Goal: Task Accomplishment & Management: Manage account settings

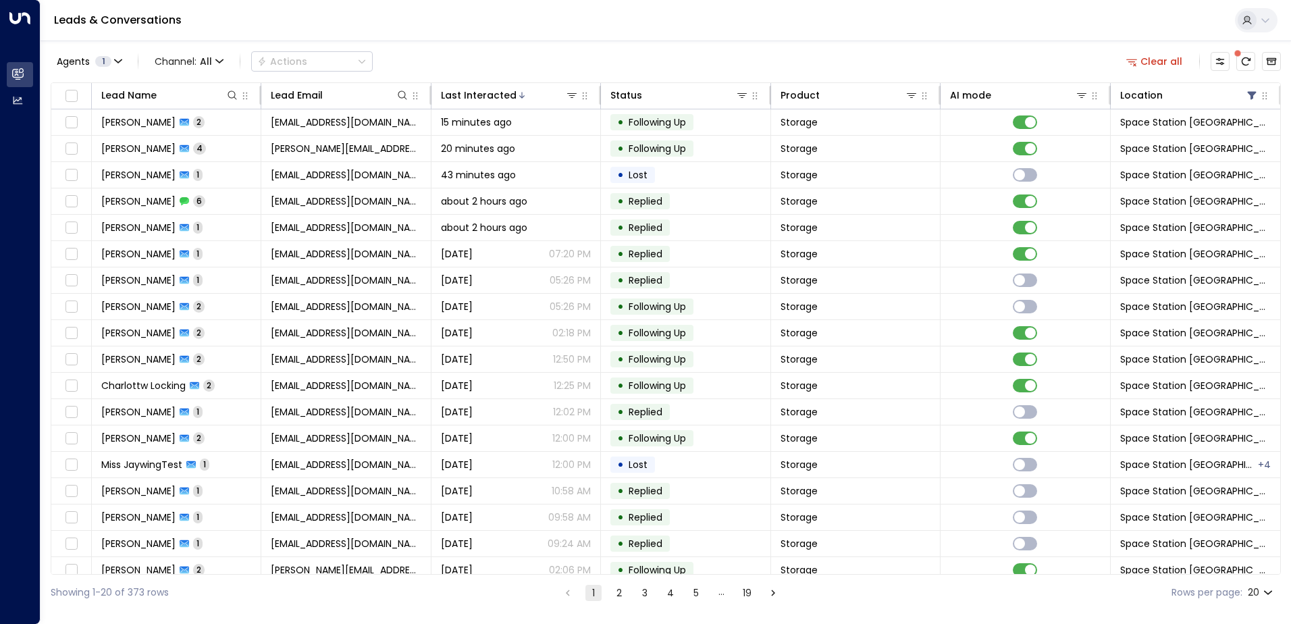
click at [616, 596] on button "2" at bounding box center [619, 593] width 16 height 16
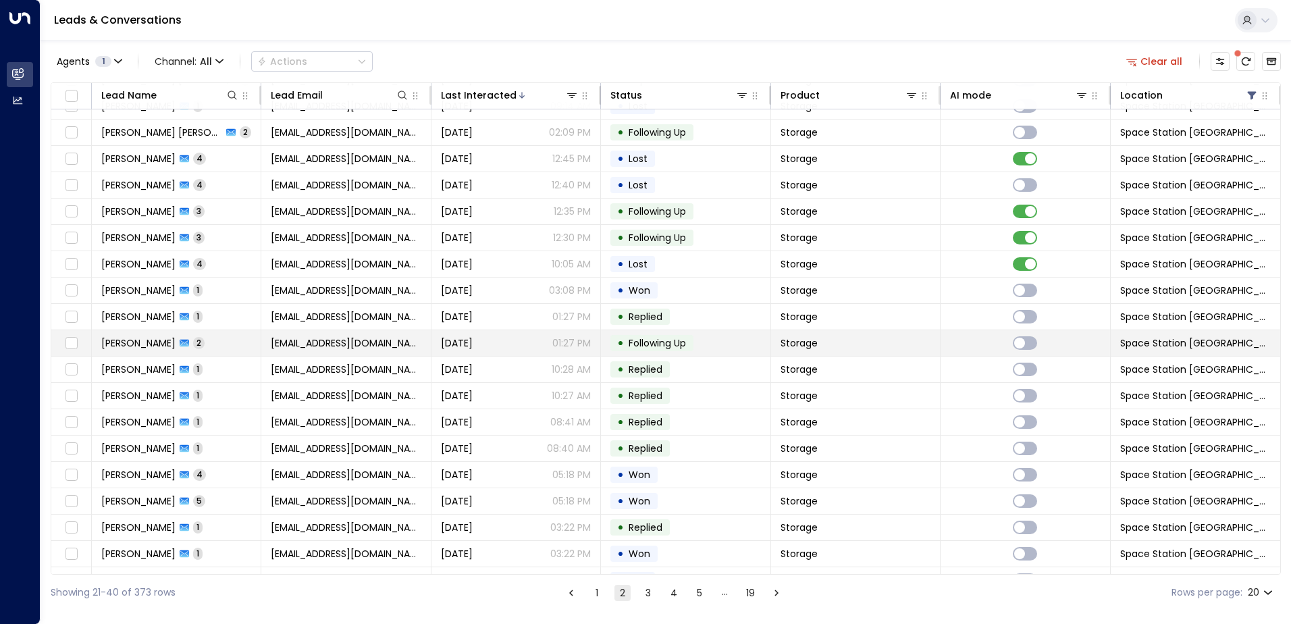
scroll to position [66, 0]
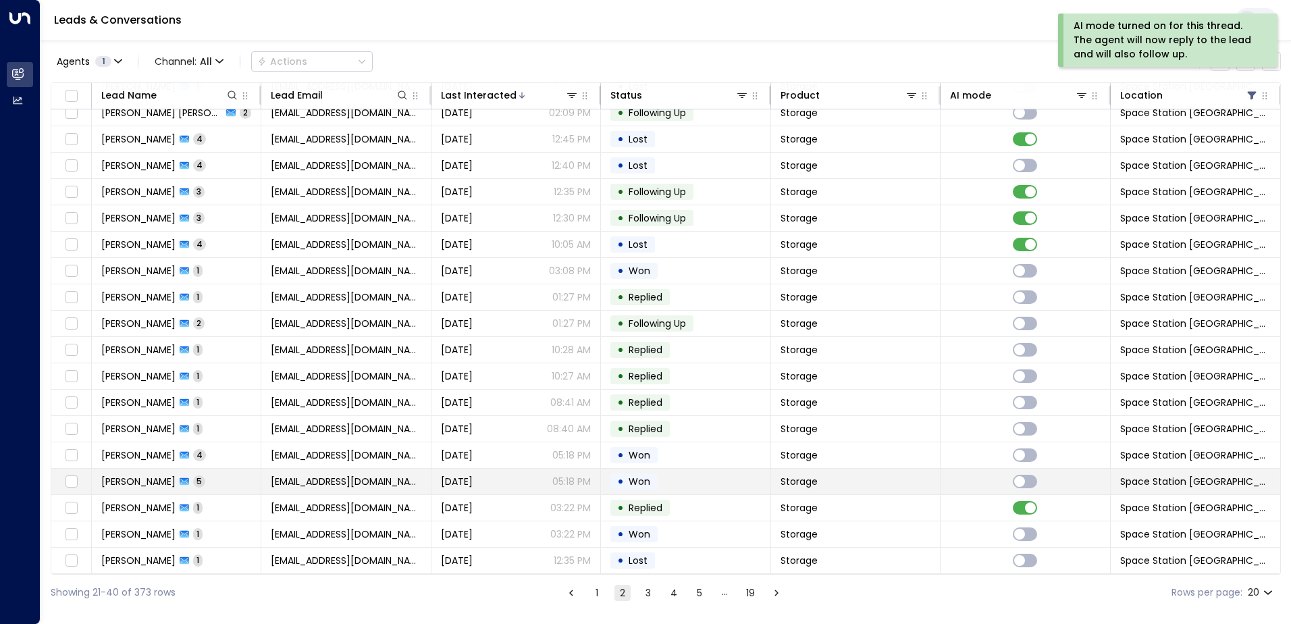
click at [872, 486] on td "Storage" at bounding box center [855, 482] width 169 height 26
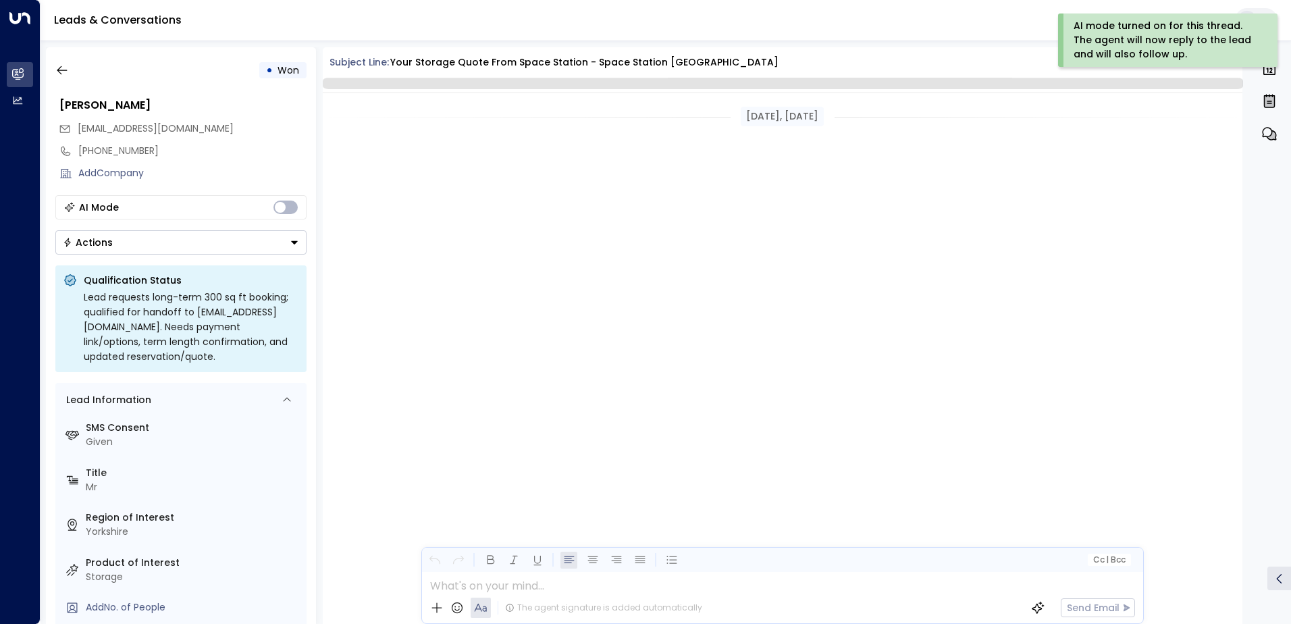
scroll to position [1480, 0]
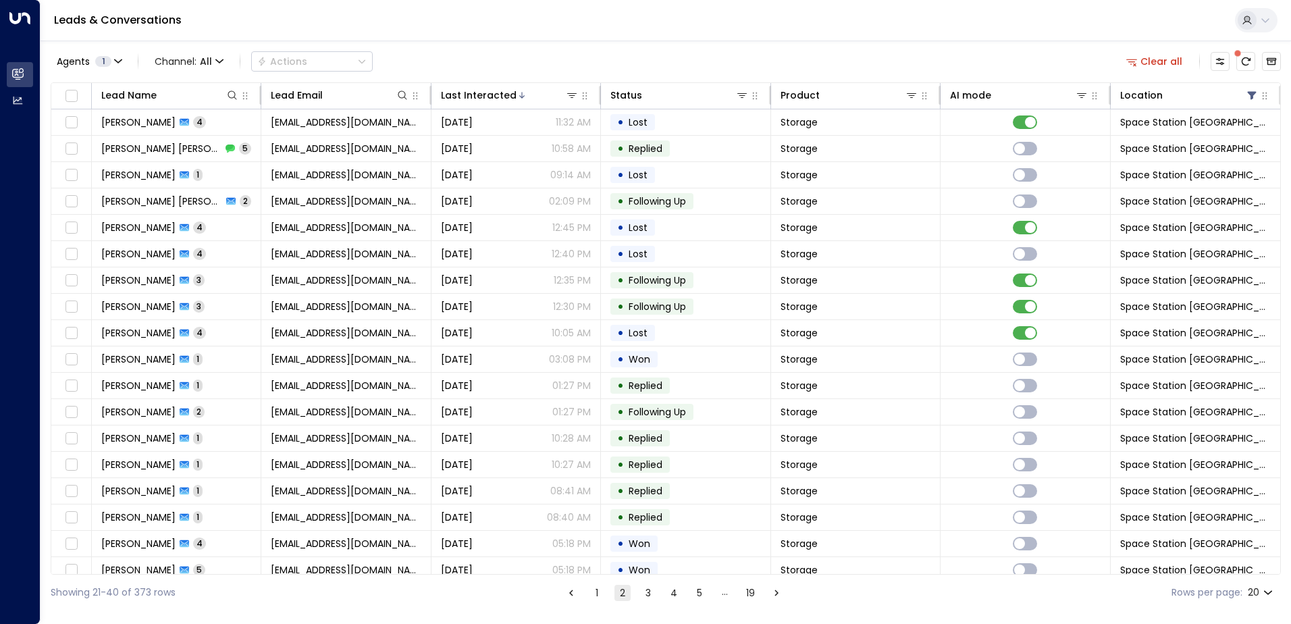
click at [598, 587] on button "1" at bounding box center [597, 593] width 16 height 16
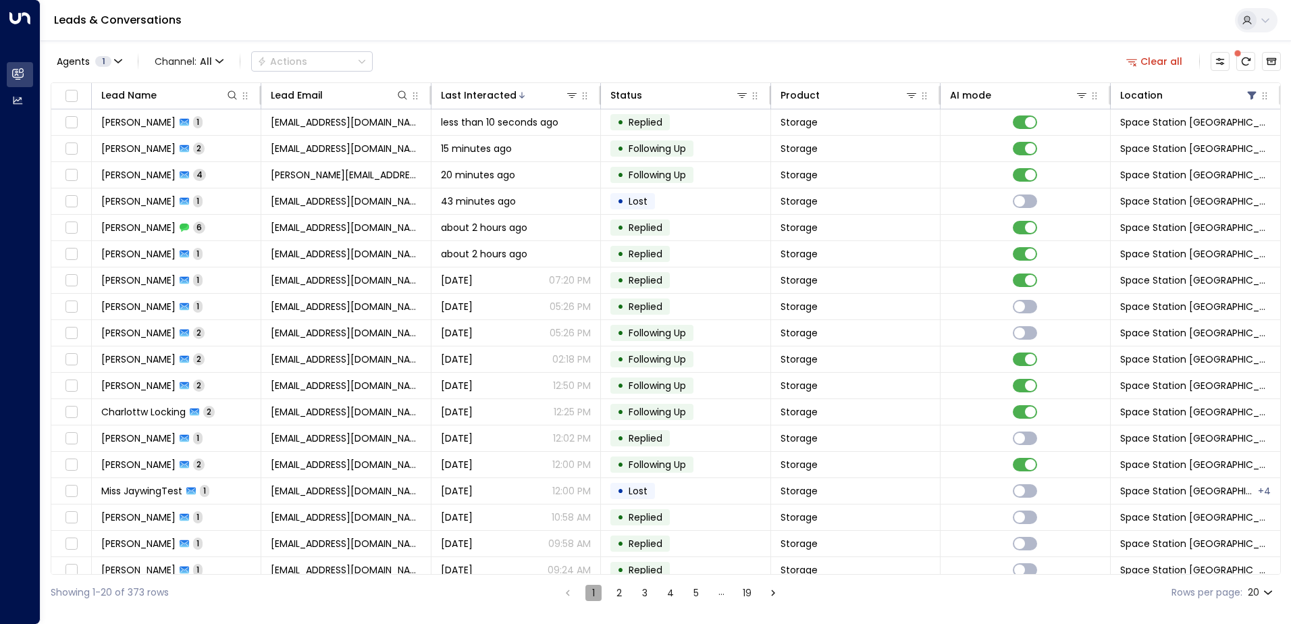
click at [590, 598] on button "1" at bounding box center [593, 593] width 16 height 16
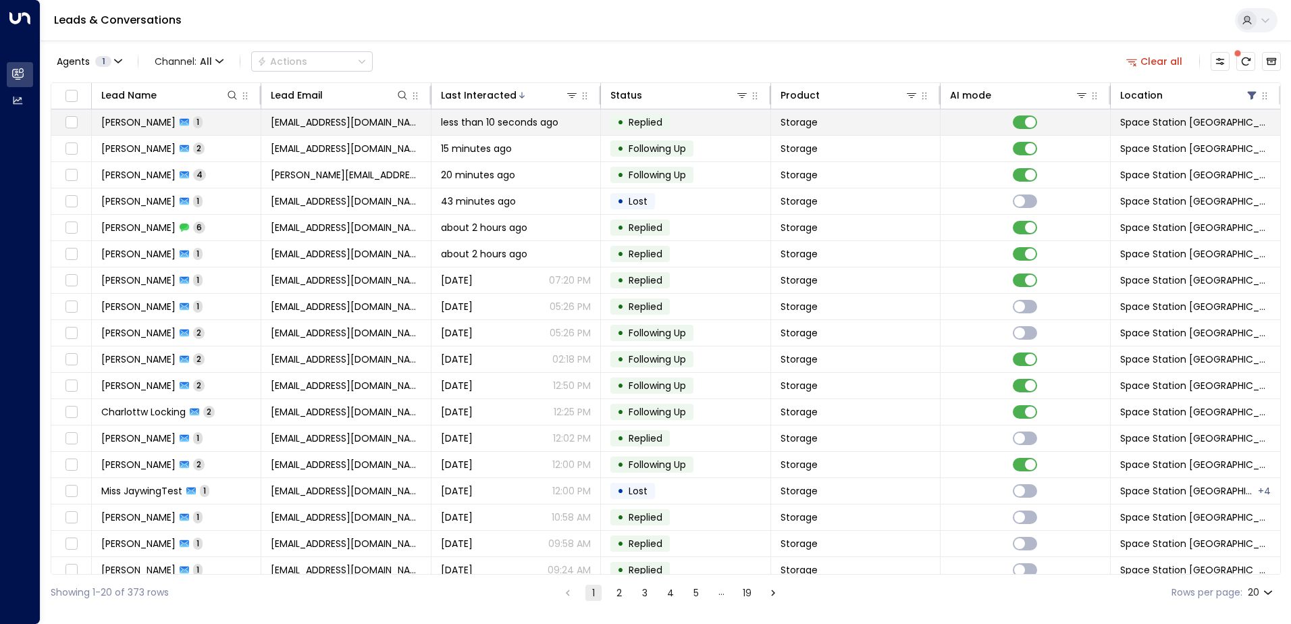
click at [390, 128] on td "[EMAIL_ADDRESS][DOMAIN_NAME]" at bounding box center [345, 122] width 169 height 26
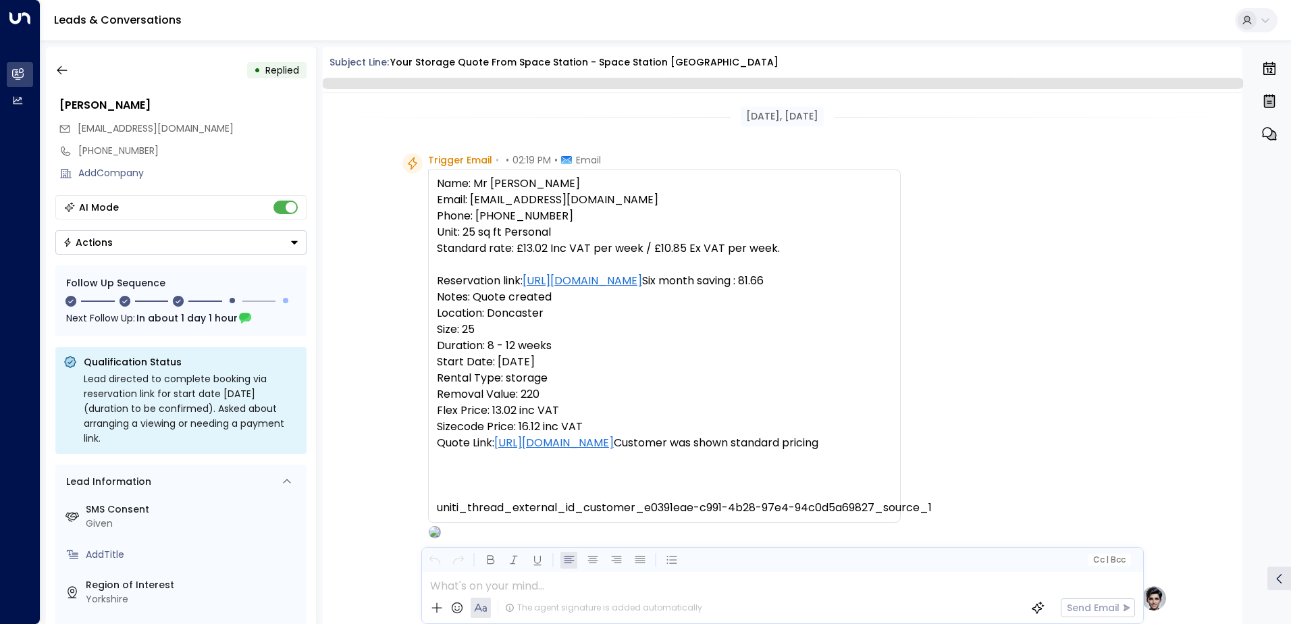
scroll to position [509, 0]
